Goal: Task Accomplishment & Management: Use online tool/utility

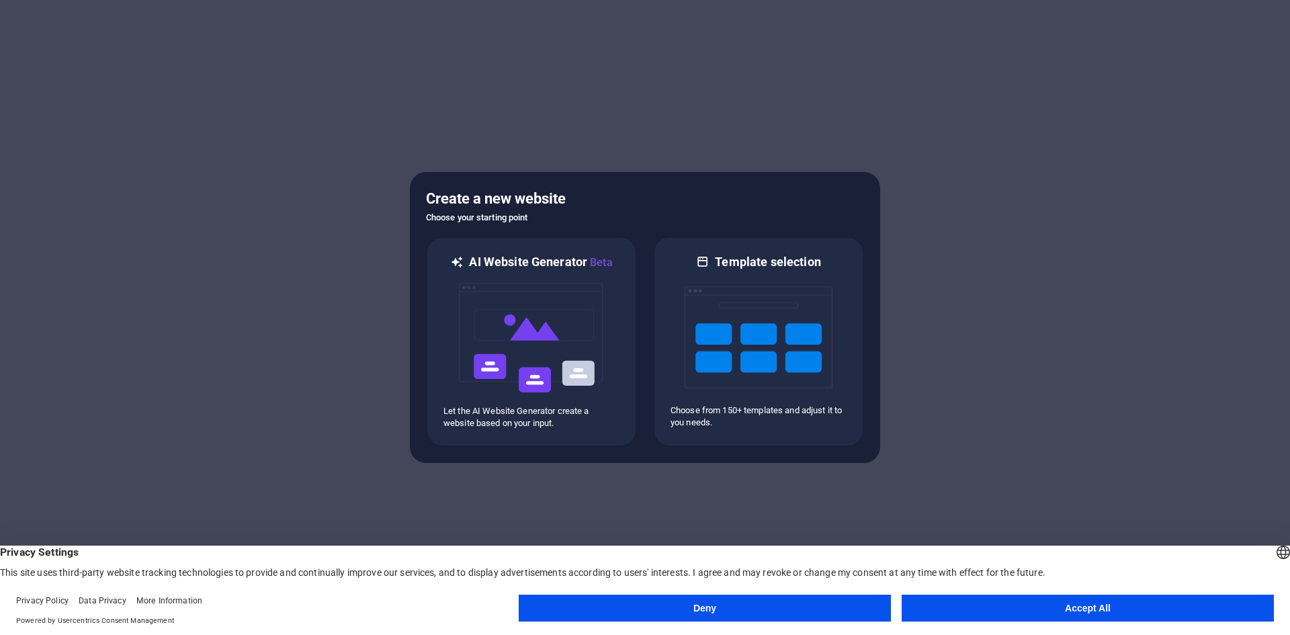
click at [982, 607] on button "Accept All" at bounding box center [1088, 608] width 372 height 27
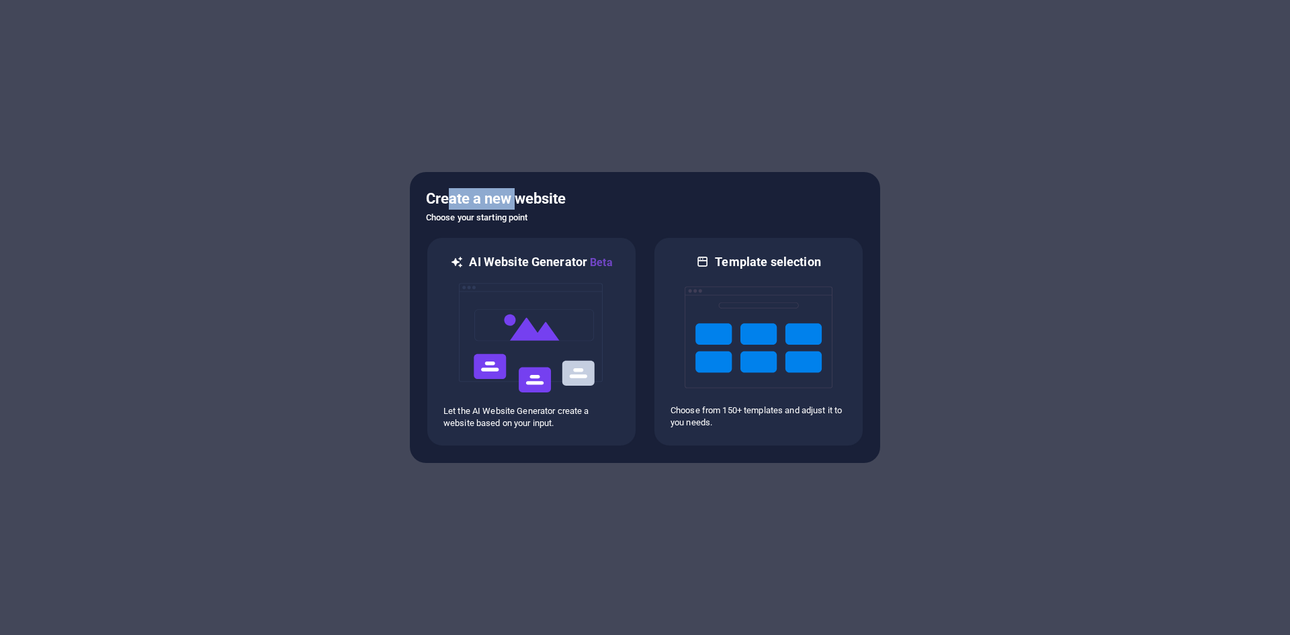
drag, startPoint x: 452, startPoint y: 204, endPoint x: 520, endPoint y: 201, distance: 67.9
click at [520, 201] on h5 "Create a new website" at bounding box center [645, 199] width 438 height 22
drag, startPoint x: 493, startPoint y: 211, endPoint x: 410, endPoint y: 196, distance: 84.1
click at [410, 196] on div "Create a new website Choose your starting point AI Website Generator Beta Let t…" at bounding box center [645, 317] width 470 height 291
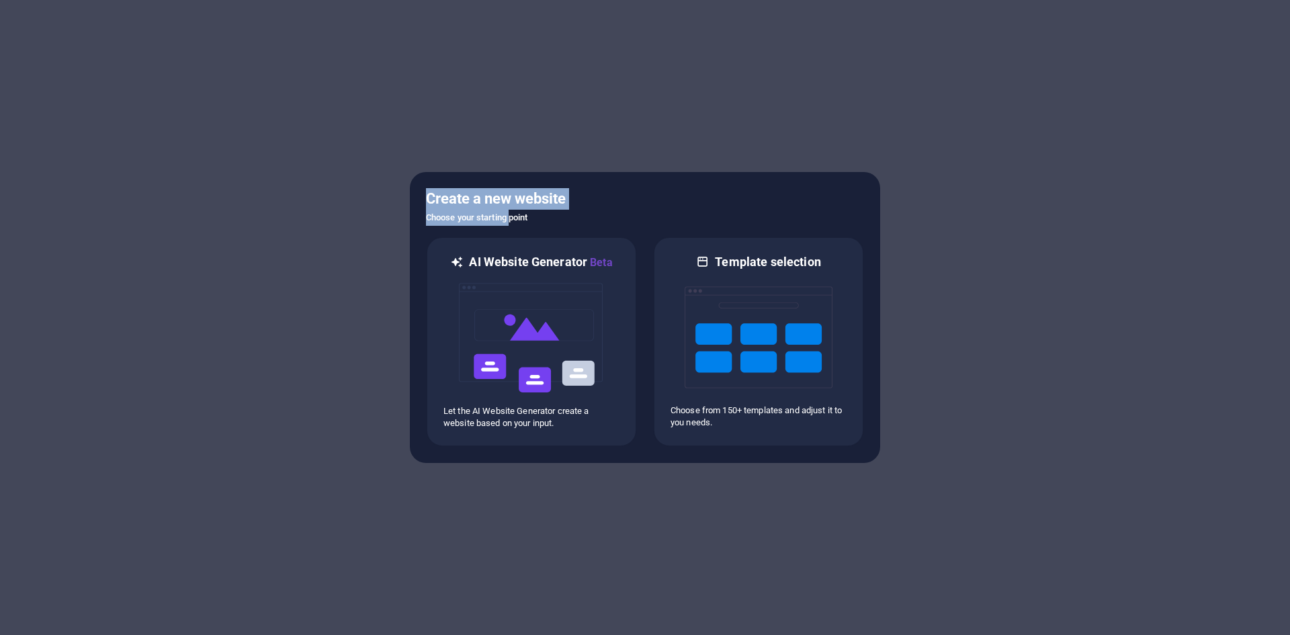
click at [423, 187] on div "Create a new website Choose your starting point AI Website Generator Beta Let t…" at bounding box center [645, 317] width 470 height 291
drag, startPoint x: 442, startPoint y: 200, endPoint x: 564, endPoint y: 205, distance: 121.7
click at [564, 205] on h5 "Create a new website" at bounding box center [645, 199] width 438 height 22
click at [553, 204] on h5 "Create a new website" at bounding box center [645, 199] width 438 height 22
drag, startPoint x: 550, startPoint y: 195, endPoint x: 386, endPoint y: 181, distance: 164.5
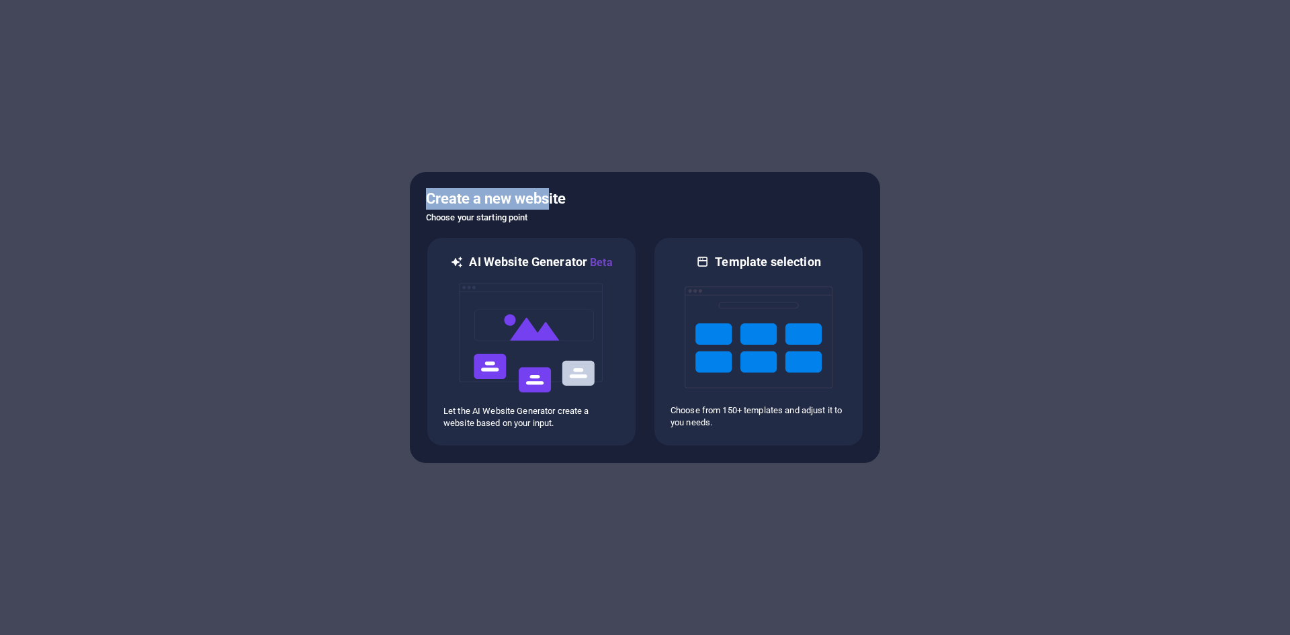
click at [398, 183] on body "camilannogueira.com.br Press [Backspace] to ditch an element you don't need any…" at bounding box center [645, 317] width 1290 height 635
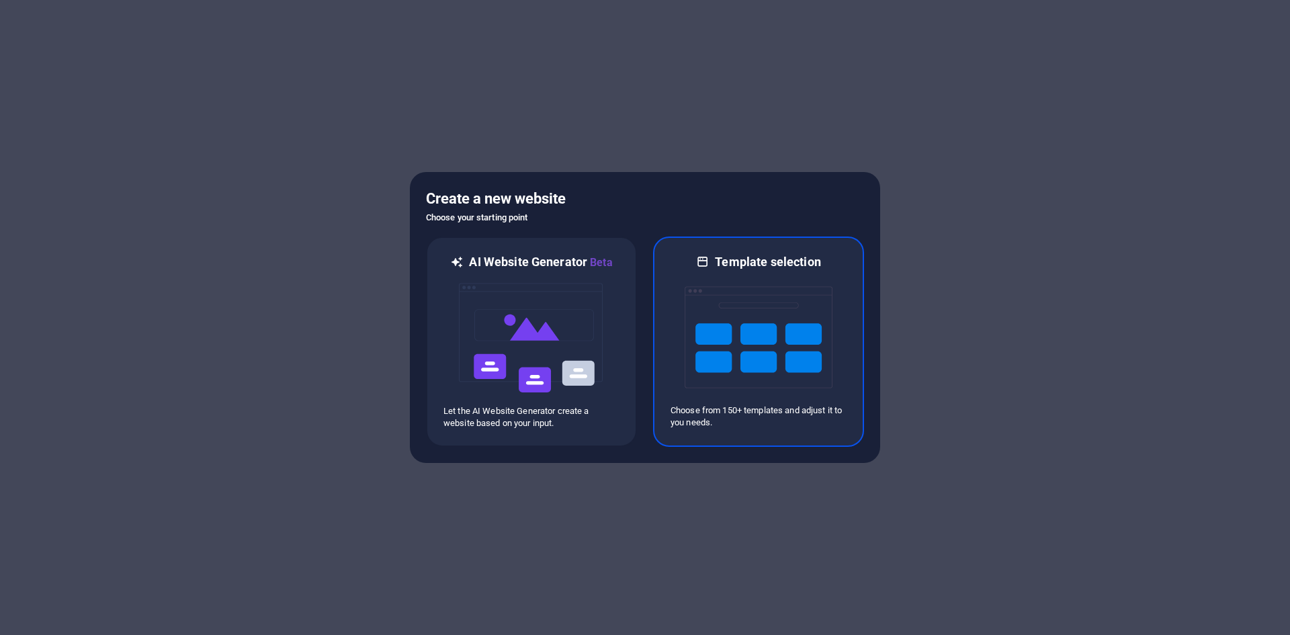
click at [776, 266] on h6 "Template selection" at bounding box center [767, 262] width 105 height 16
drag, startPoint x: 448, startPoint y: 212, endPoint x: 463, endPoint y: 213, distance: 14.8
click at [463, 213] on h6 "Choose your starting point" at bounding box center [645, 218] width 438 height 16
click at [712, 252] on div "Template selection Choose from 150+ templates and adjust it to you needs." at bounding box center [758, 342] width 211 height 210
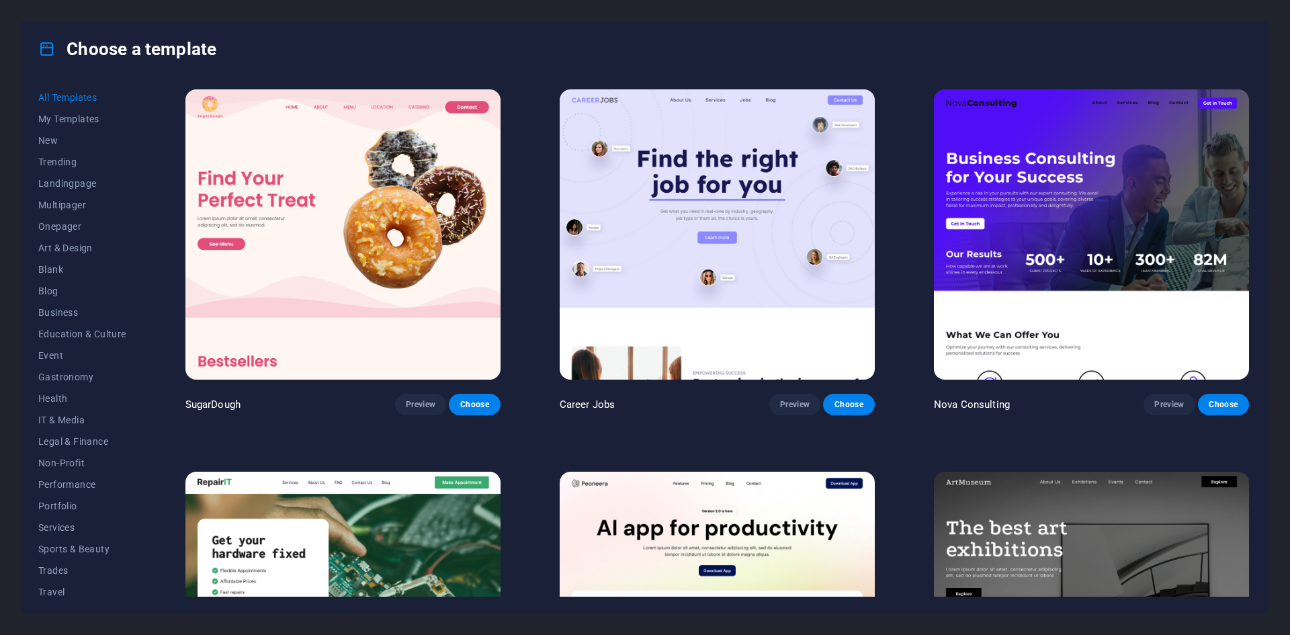
click at [1054, 194] on img at bounding box center [1091, 234] width 315 height 290
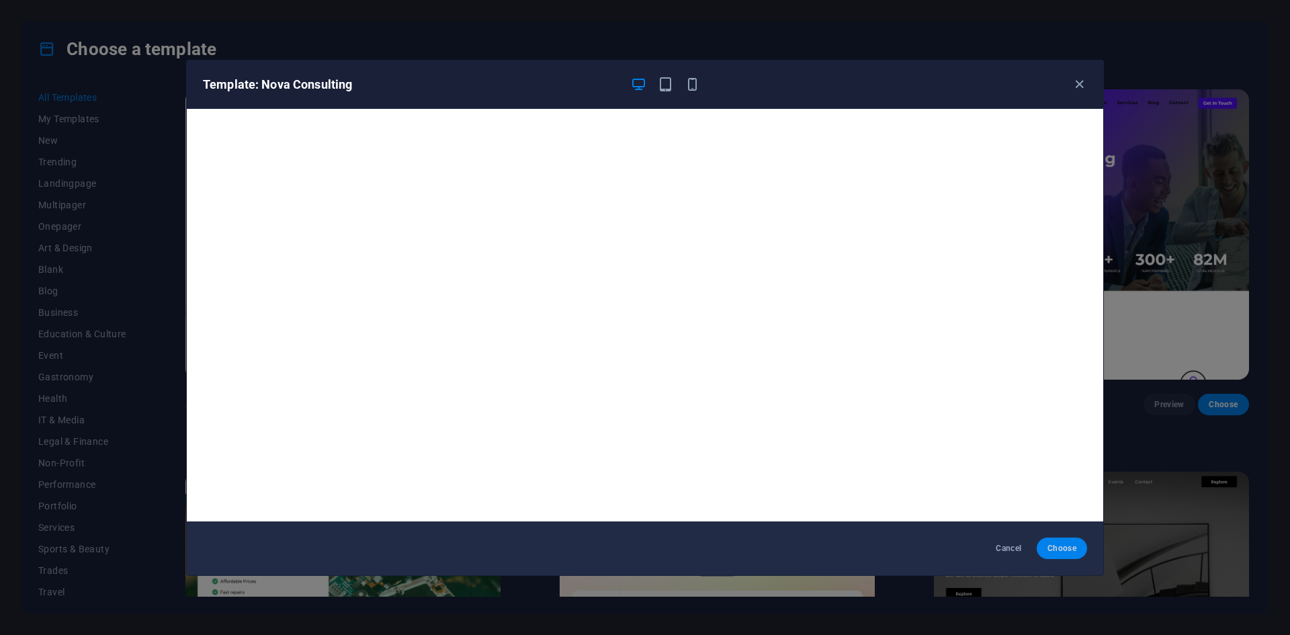
click at [1052, 552] on span "Choose" at bounding box center [1061, 548] width 29 height 11
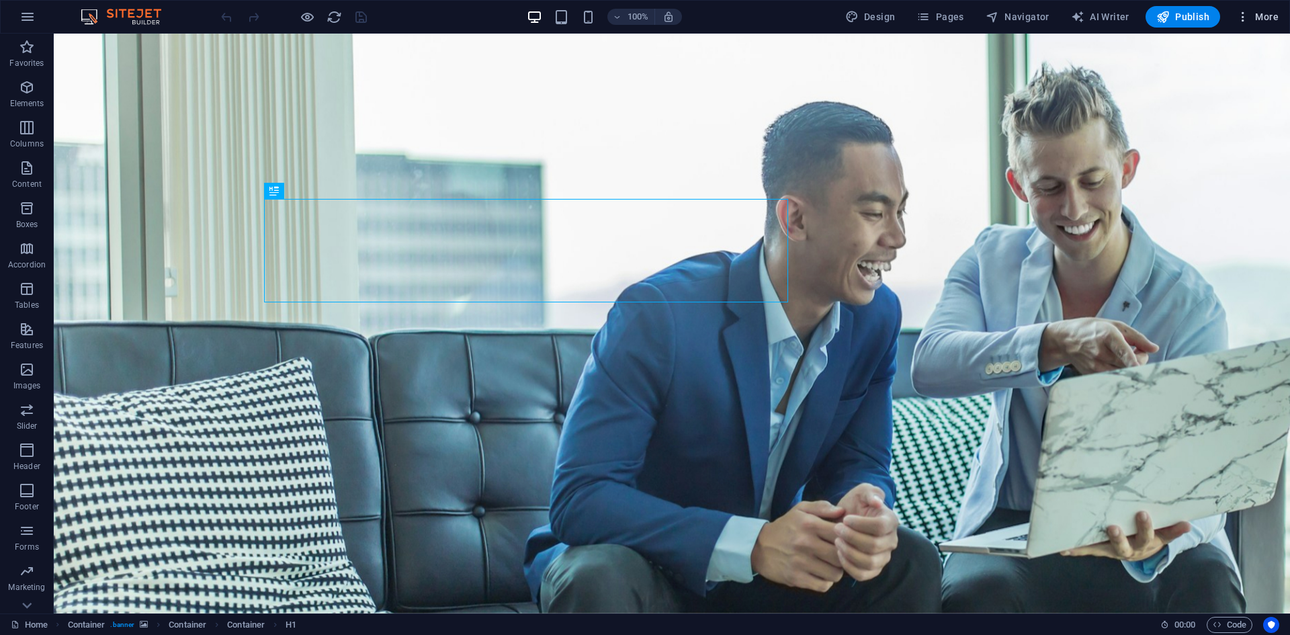
click at [1246, 17] on icon "button" at bounding box center [1242, 16] width 13 height 13
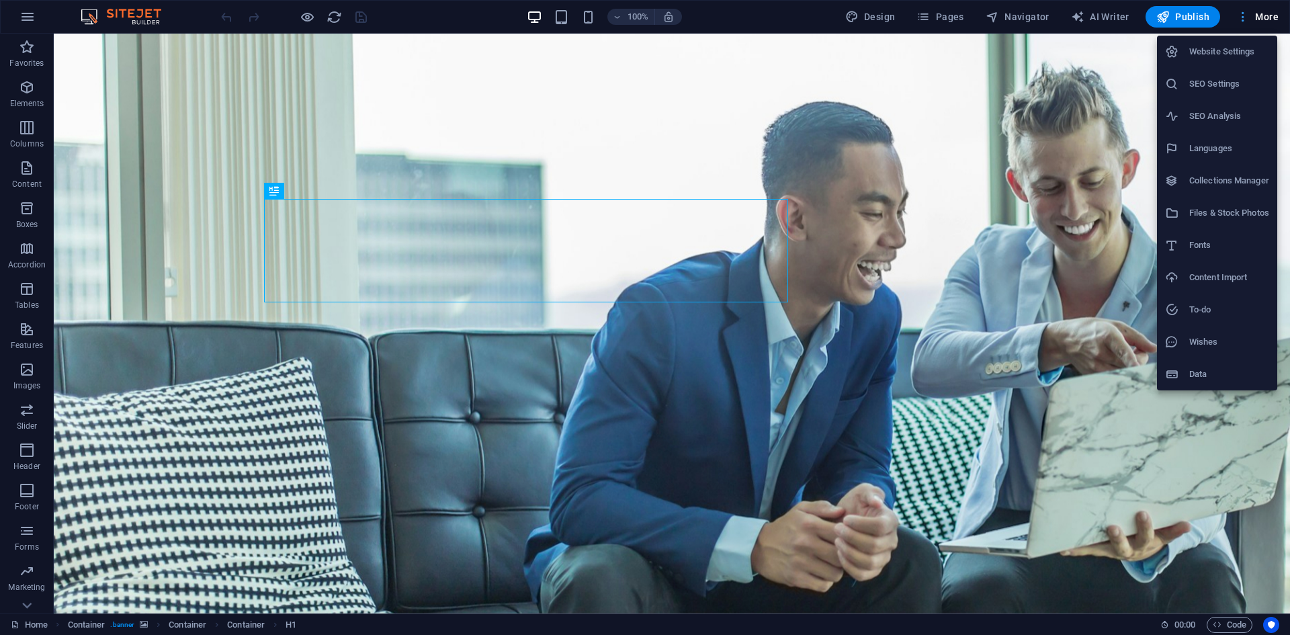
click at [1246, 17] on div at bounding box center [645, 317] width 1290 height 635
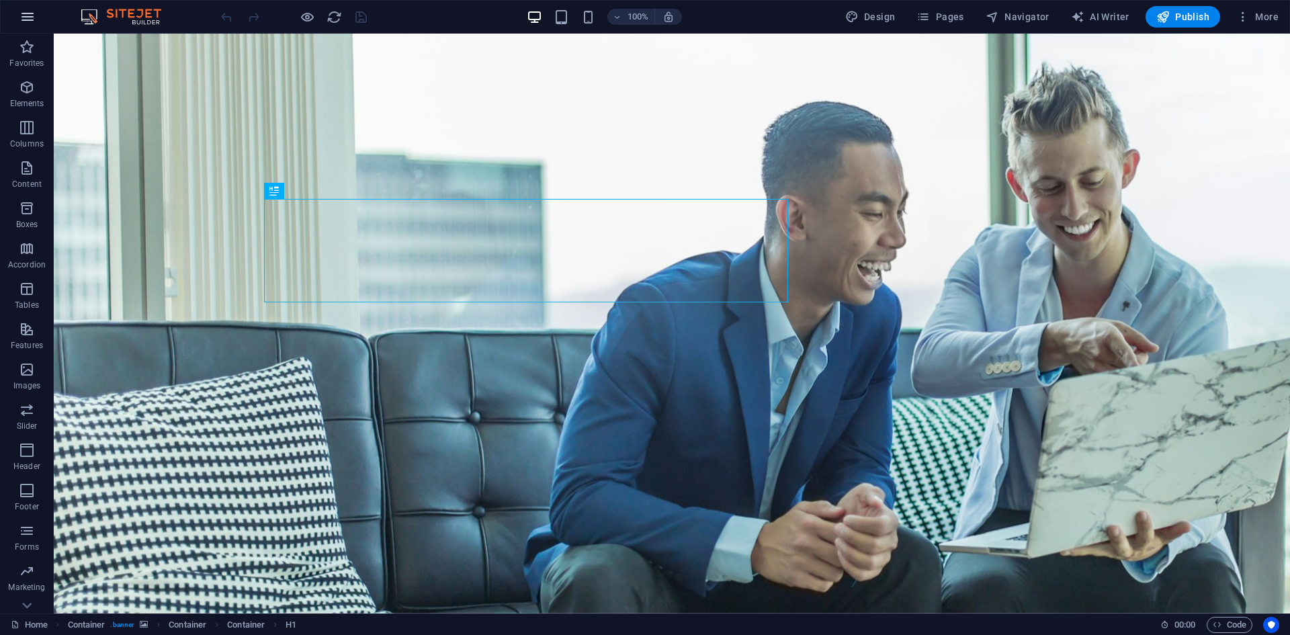
click at [30, 21] on icon "button" at bounding box center [27, 17] width 16 height 16
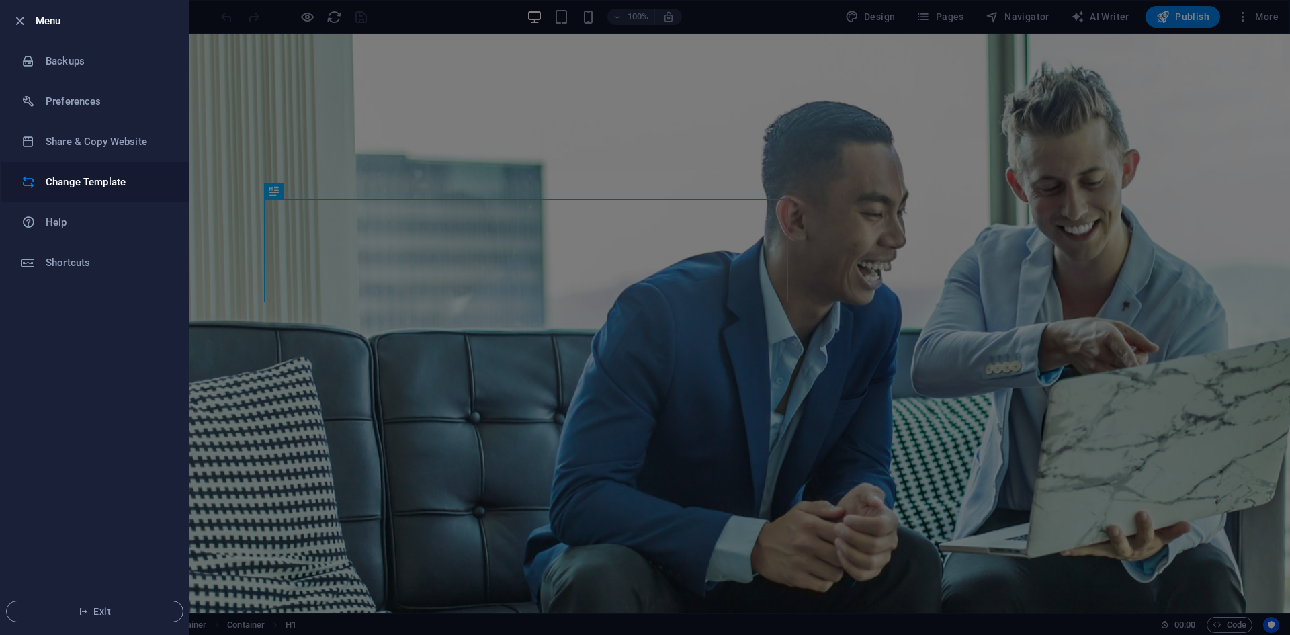
click at [80, 178] on h6 "Change Template" at bounding box center [108, 182] width 124 height 16
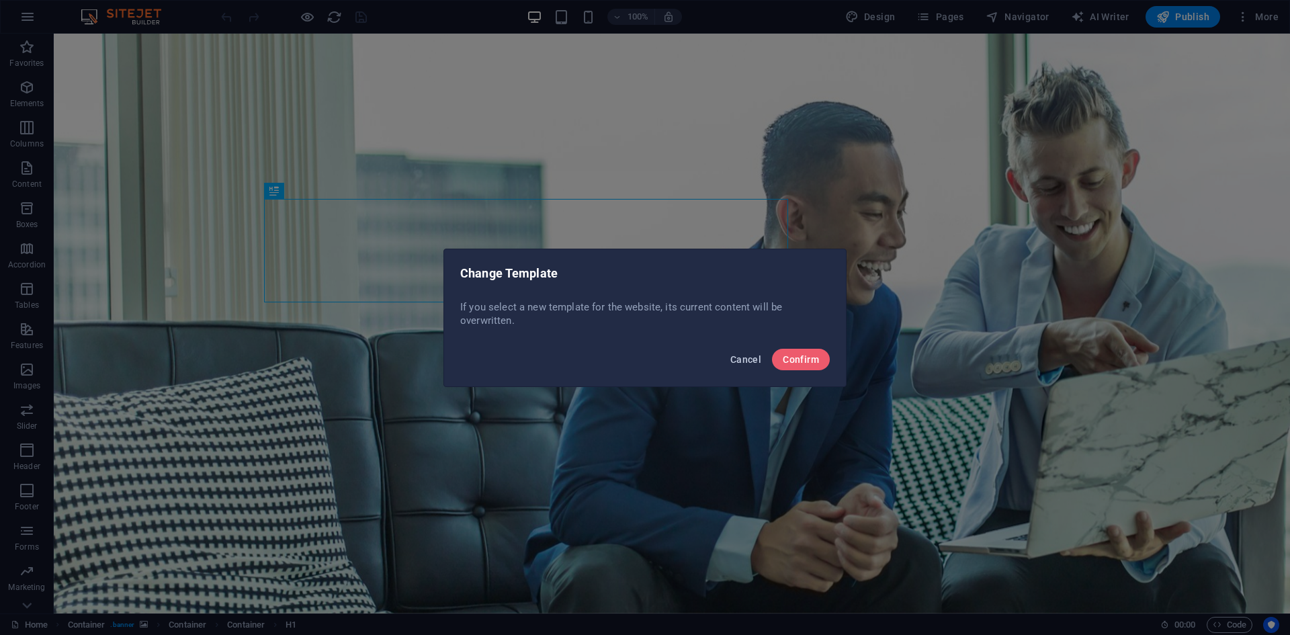
click at [748, 355] on span "Cancel" at bounding box center [745, 359] width 31 height 11
